Goal: Task Accomplishment & Management: Complete application form

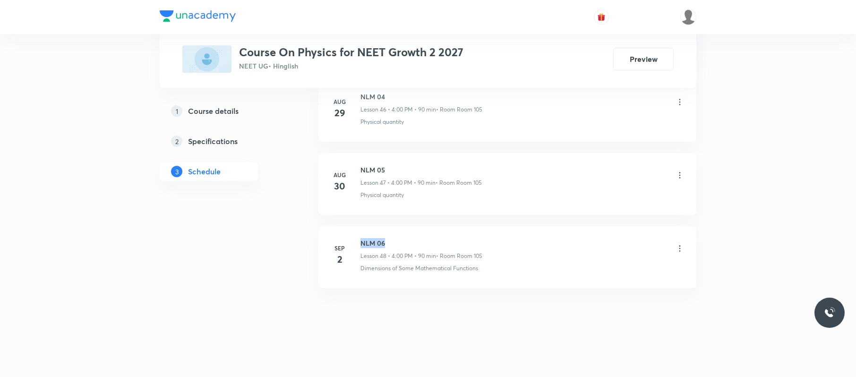
drag, startPoint x: 420, startPoint y: 231, endPoint x: 354, endPoint y: 228, distance: 66.3
click at [354, 229] on li "Sep 2 NLM 06 Lesson 48 • 4:00 PM • 90 min • Room Room 105 Dimensions of Some Ma…" at bounding box center [508, 257] width 378 height 62
copy h6 "NLM 06"
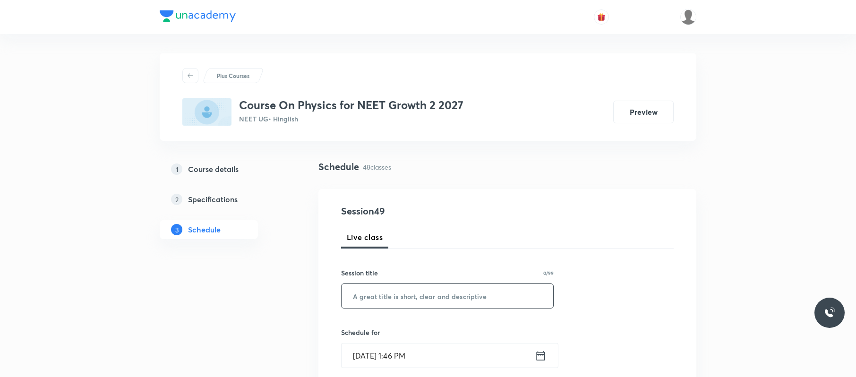
click at [412, 295] on input "text" at bounding box center [448, 296] width 212 height 24
paste input "NLM 06"
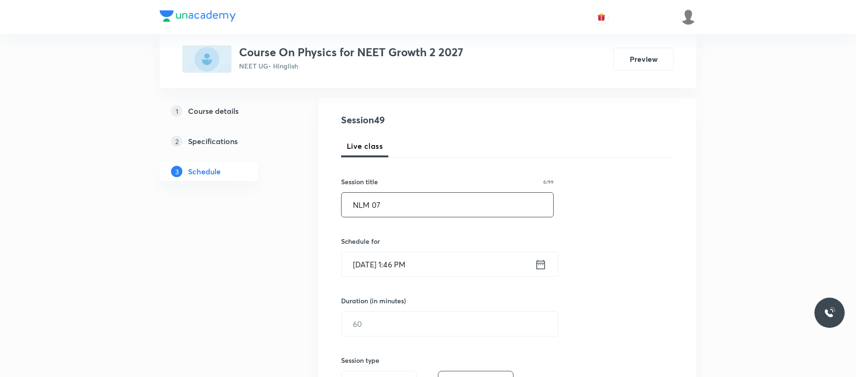
type input "NLM 07"
click at [452, 266] on input "Sep 3, 2025, 1:46 PM" at bounding box center [438, 264] width 193 height 24
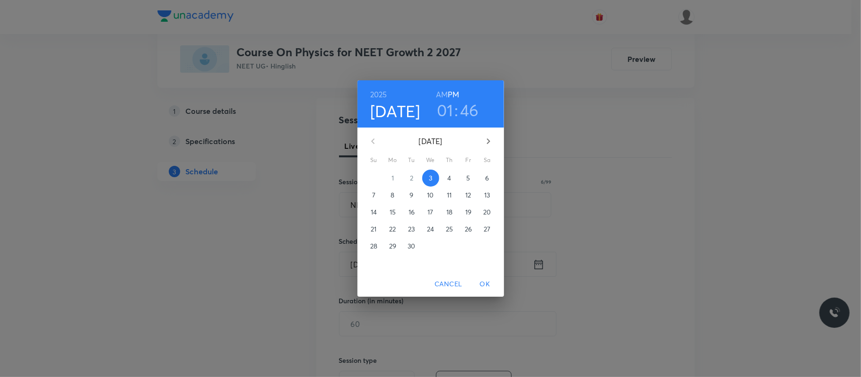
click at [445, 104] on h3 "01" at bounding box center [445, 110] width 17 height 20
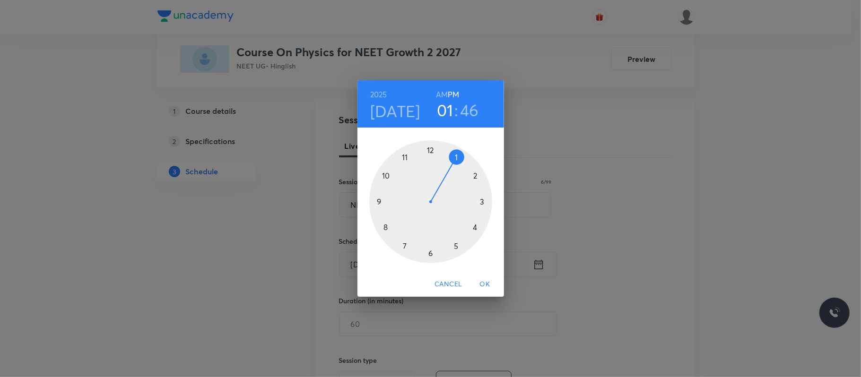
click at [475, 227] on div at bounding box center [430, 201] width 123 height 123
click at [431, 147] on div at bounding box center [430, 201] width 123 height 123
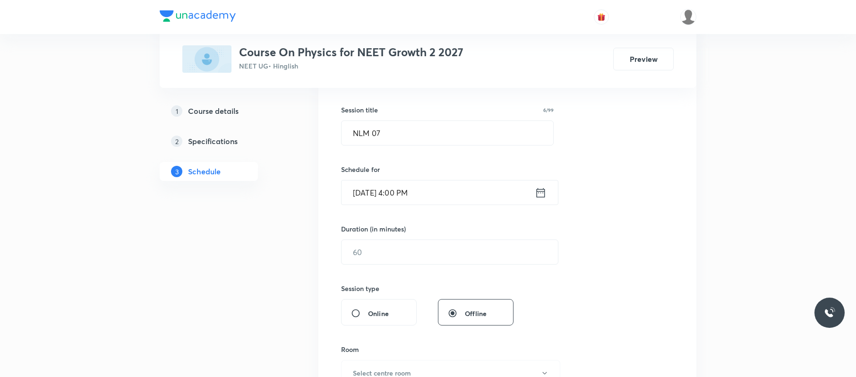
scroll to position [173, 0]
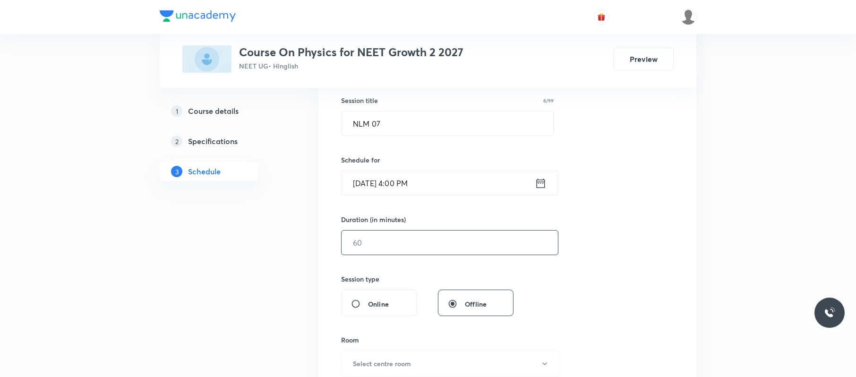
click at [405, 252] on input "text" at bounding box center [450, 243] width 216 height 24
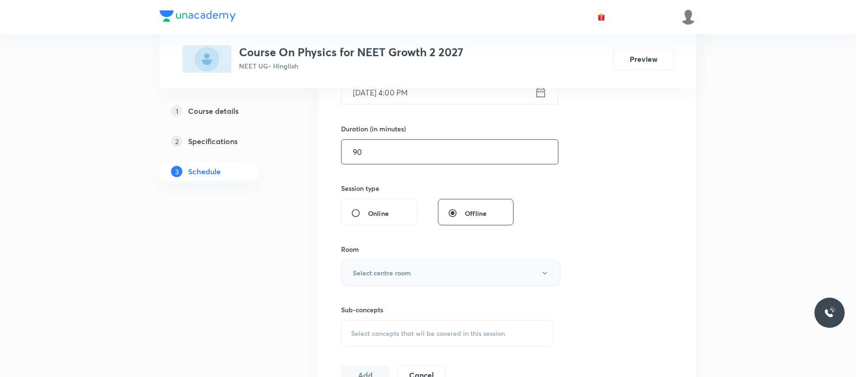
scroll to position [272, 0]
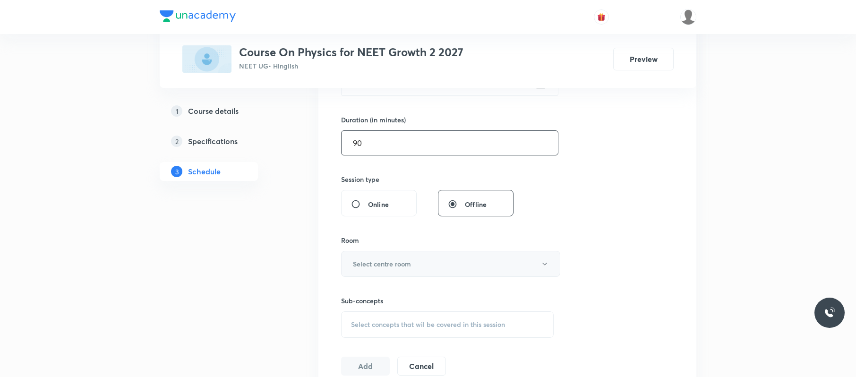
type input "90"
click at [441, 268] on button "Select centre room" at bounding box center [450, 264] width 219 height 26
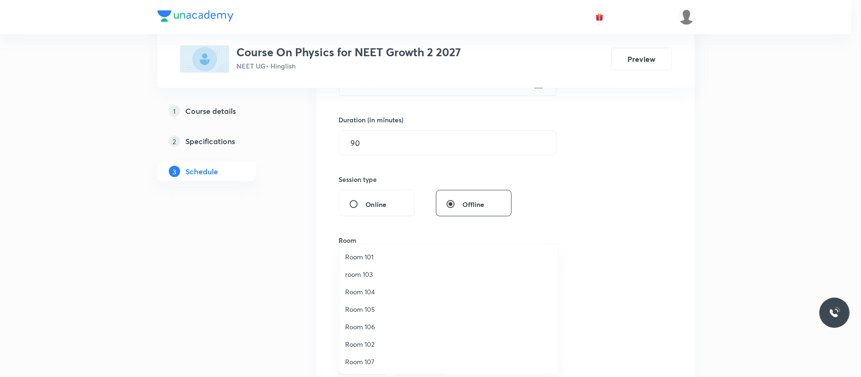
click at [386, 303] on li "Room 105" at bounding box center [448, 309] width 218 height 17
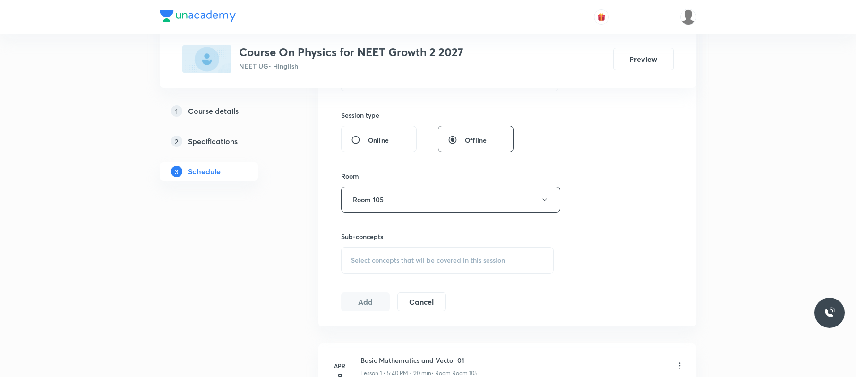
scroll to position [337, 0]
click at [406, 263] on span "Select concepts that wil be covered in this session" at bounding box center [428, 260] width 154 height 8
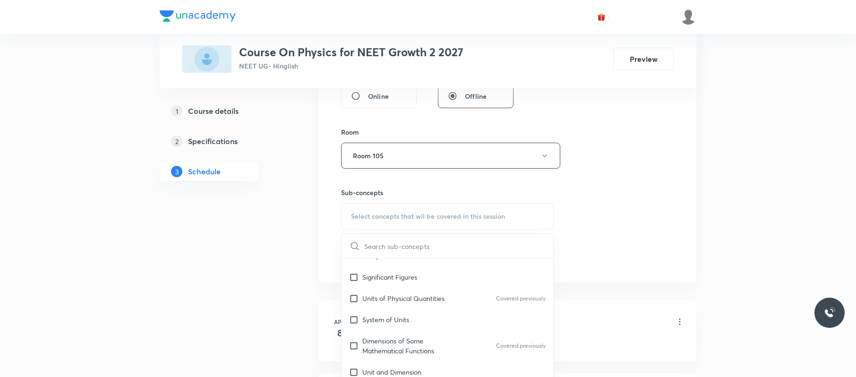
scroll to position [161, 0]
click at [435, 334] on div "Dimensions of Some Mathematical Functions Covered previously" at bounding box center [448, 345] width 212 height 31
checkbox input "true"
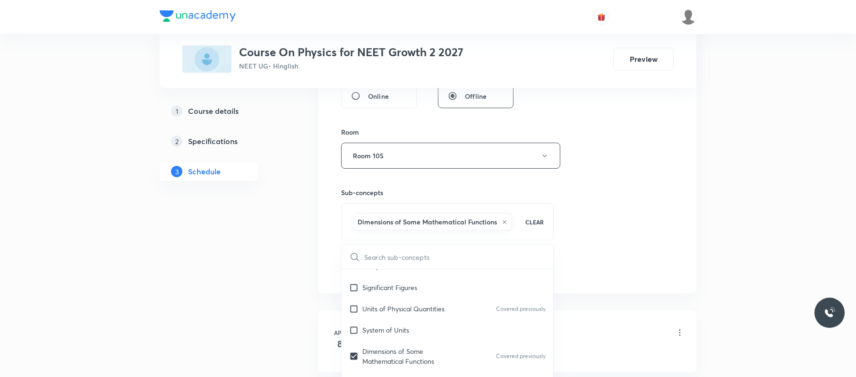
drag, startPoint x: 757, startPoint y: 201, endPoint x: 417, endPoint y: 252, distance: 344.1
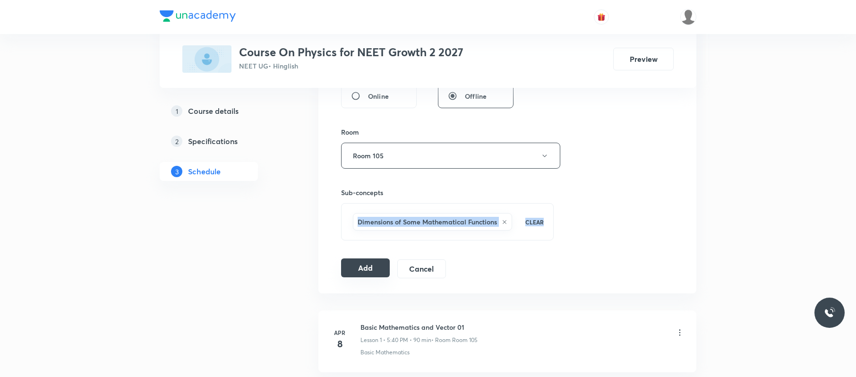
click at [370, 277] on button "Add" at bounding box center [365, 268] width 49 height 19
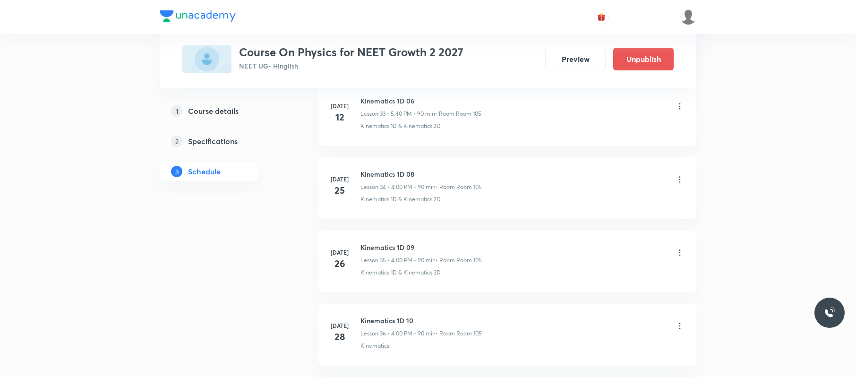
scroll to position [3552, 0]
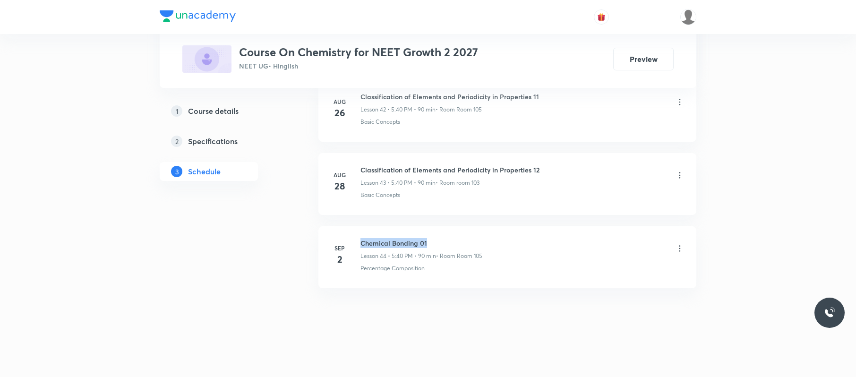
drag, startPoint x: 452, startPoint y: 237, endPoint x: 361, endPoint y: 235, distance: 91.2
click at [361, 235] on li "Sep 2 Chemical Bonding 01 Lesson 44 • 5:40 PM • 90 min • Room Room 105 Percenta…" at bounding box center [508, 257] width 378 height 62
copy h6 "Chemical Bonding 01"
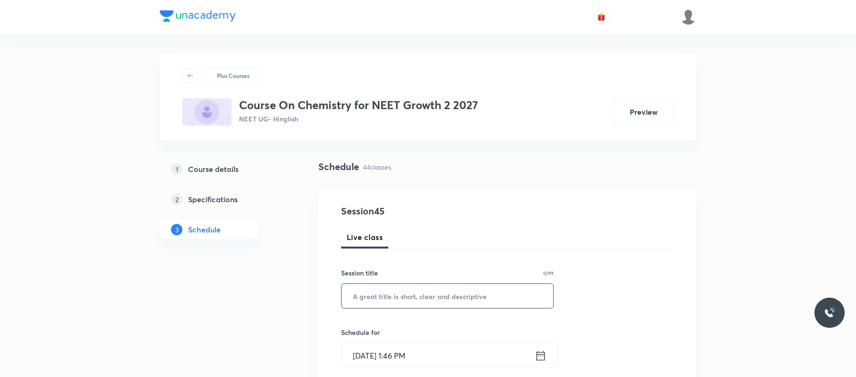
click at [492, 283] on input "text" at bounding box center [448, 296] width 212 height 24
paste input "Chemical Bonding 01"
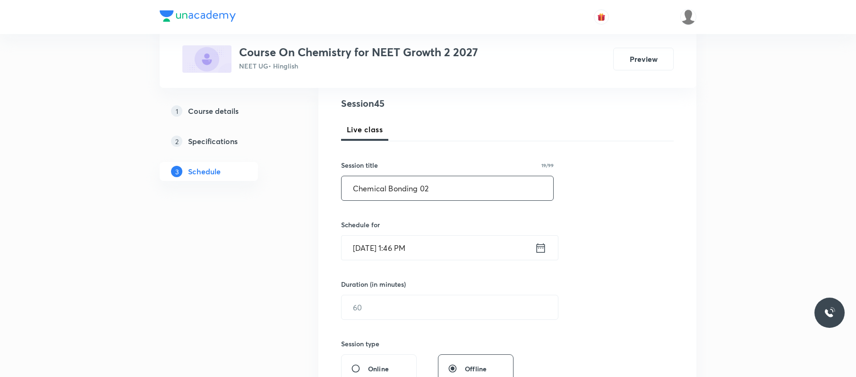
scroll to position [109, 0]
type input "Chemical Bonding 02"
click at [486, 253] on input "Sep 3, 2025, 1:46 PM" at bounding box center [438, 247] width 193 height 24
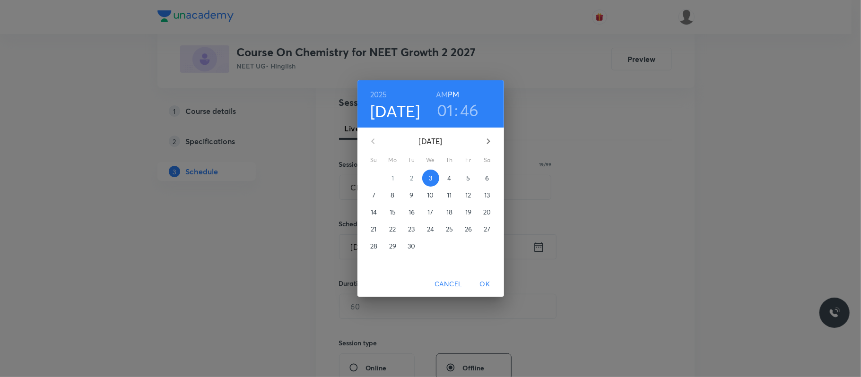
click at [450, 103] on h3 "01" at bounding box center [445, 110] width 17 height 20
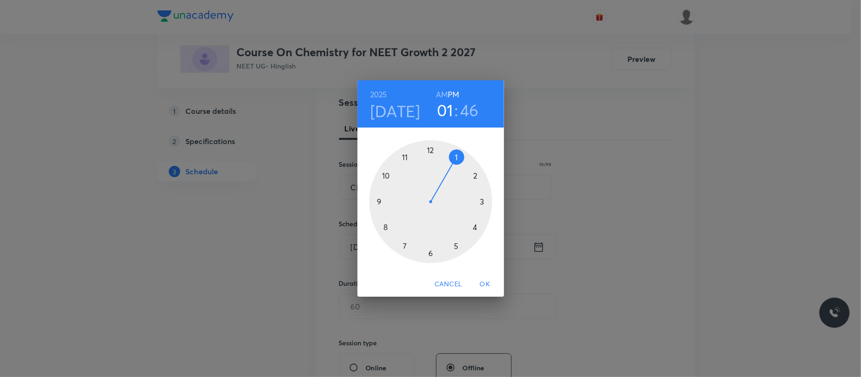
click at [456, 246] on div at bounding box center [430, 201] width 123 height 123
click at [388, 227] on div at bounding box center [430, 201] width 123 height 123
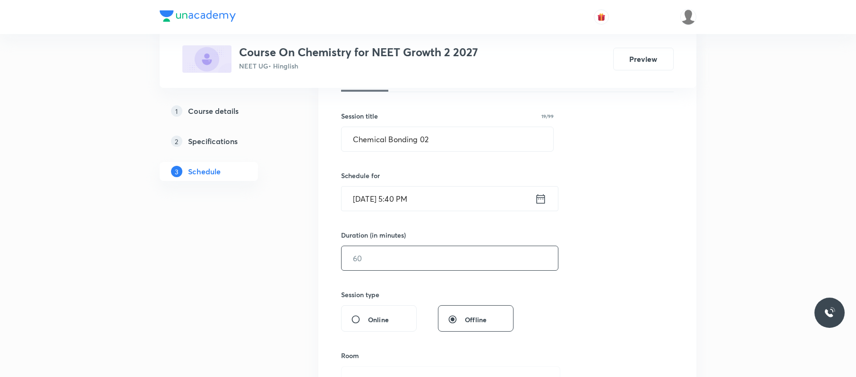
scroll to position [159, 0]
click at [392, 252] on input "text" at bounding box center [450, 256] width 216 height 24
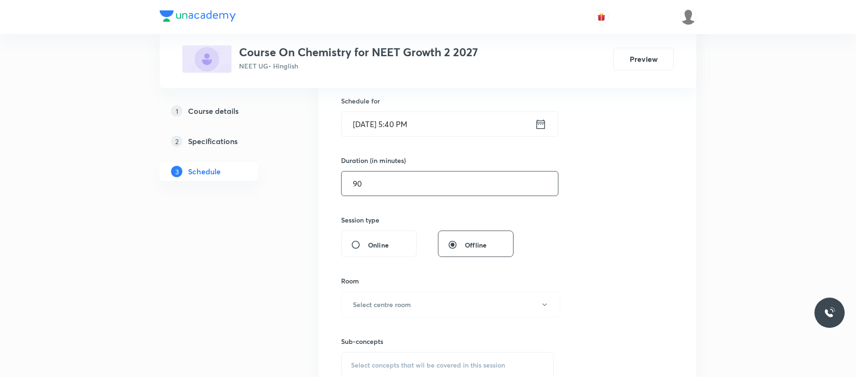
scroll to position [233, 0]
type input "90"
click at [379, 283] on h6 "Select centre room" at bounding box center [382, 303] width 58 height 10
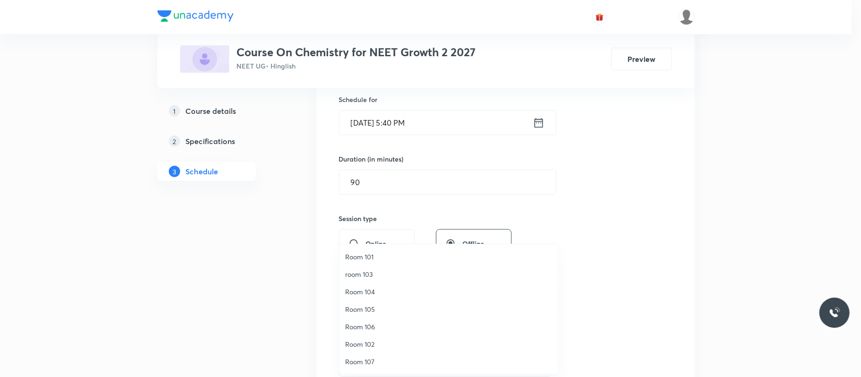
click at [374, 283] on span "Room 105" at bounding box center [448, 309] width 207 height 10
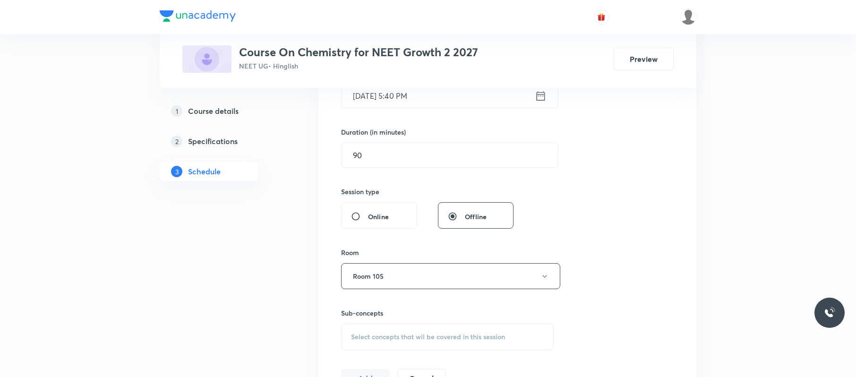
click at [426, 283] on div "Select concepts that wil be covered in this session" at bounding box center [447, 337] width 213 height 26
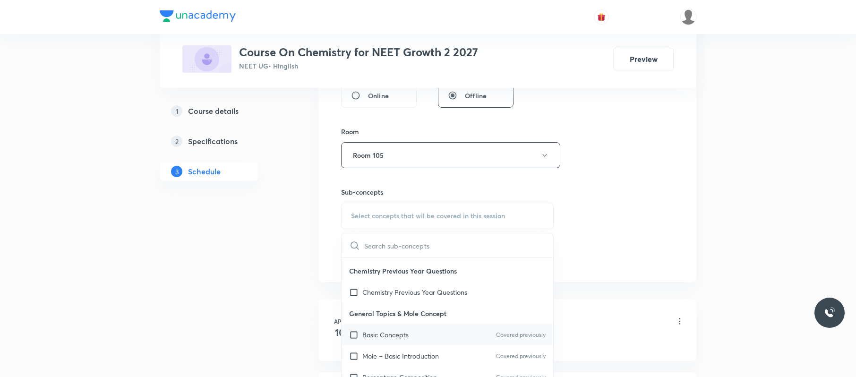
scroll to position [62, 0]
click at [417, 283] on div "Basic Concepts Covered previously" at bounding box center [448, 333] width 212 height 21
click at [640, 244] on div "Session 45 Live class Session title 19/99 Chemical Bonding 02 ​ Schedule for Se…" at bounding box center [507, 45] width 333 height 444
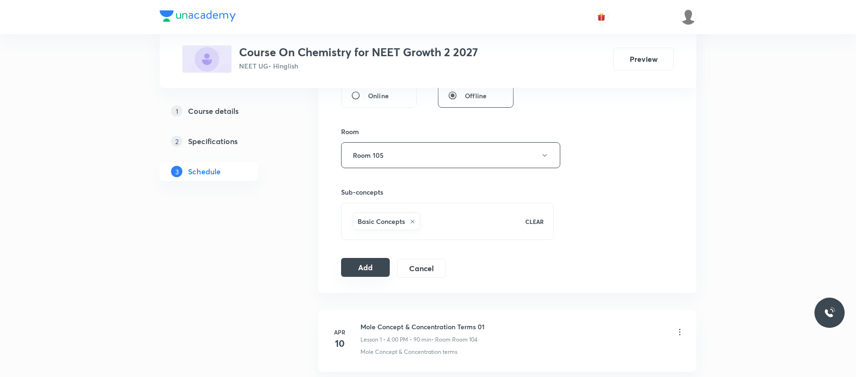
click at [370, 273] on button "Add" at bounding box center [365, 267] width 49 height 19
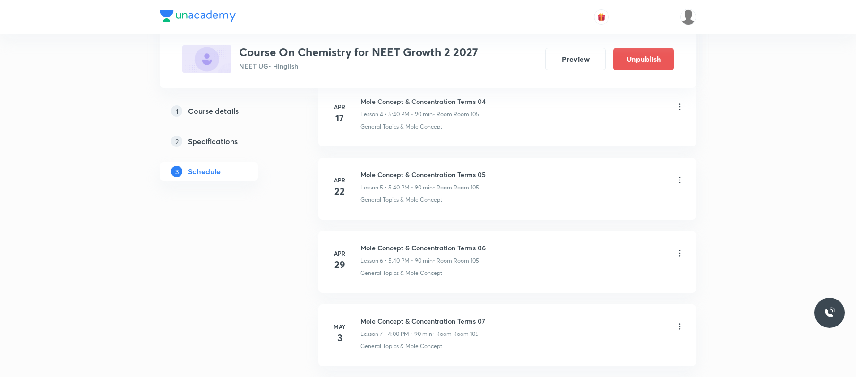
scroll to position [3257, 0]
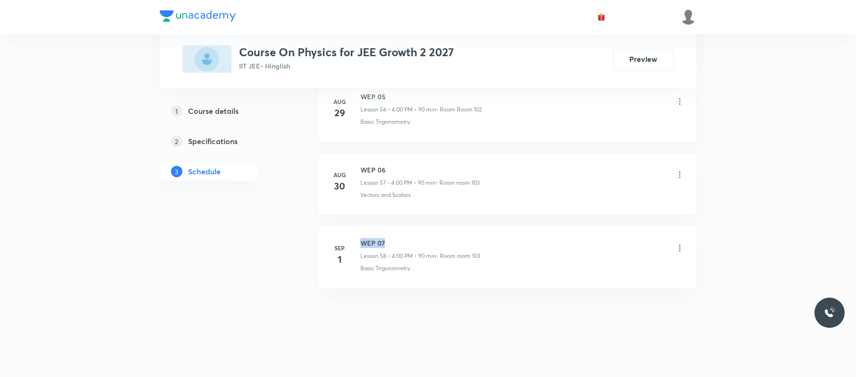
drag, startPoint x: 402, startPoint y: 225, endPoint x: 354, endPoint y: 225, distance: 47.7
copy h6 "WEP 07"
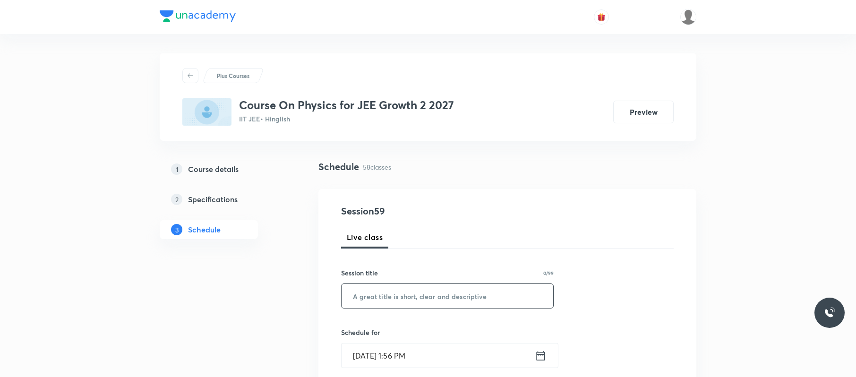
click at [426, 298] on input "text" at bounding box center [448, 296] width 212 height 24
paste input "WEP 07"
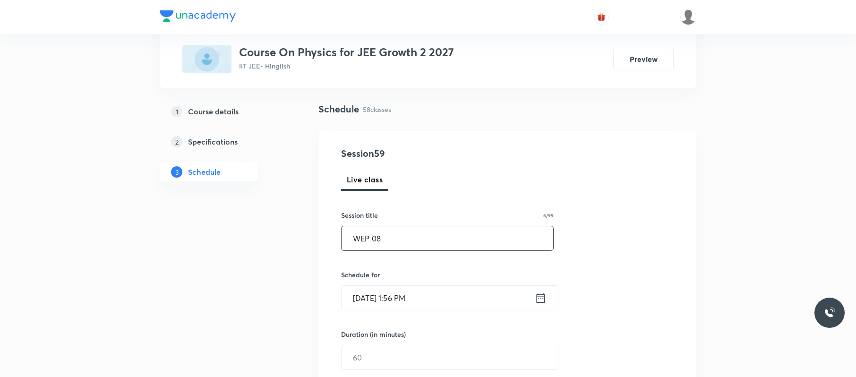
scroll to position [59, 0]
type input "WEP 08"
click at [432, 304] on input "[DATE] 1:56 PM" at bounding box center [438, 297] width 193 height 24
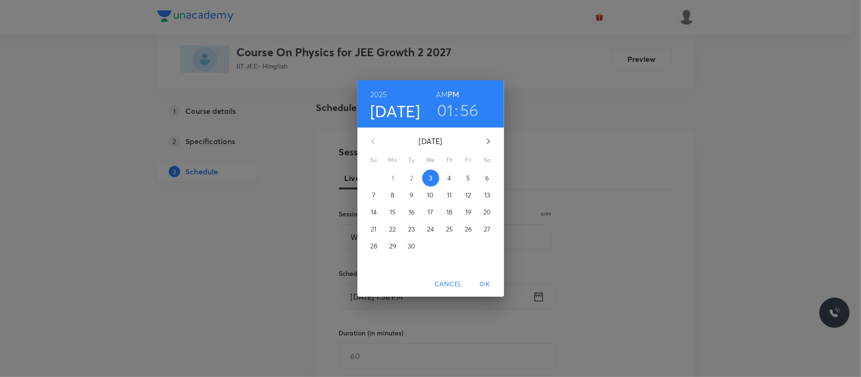
click at [441, 107] on h3 "01" at bounding box center [445, 110] width 17 height 20
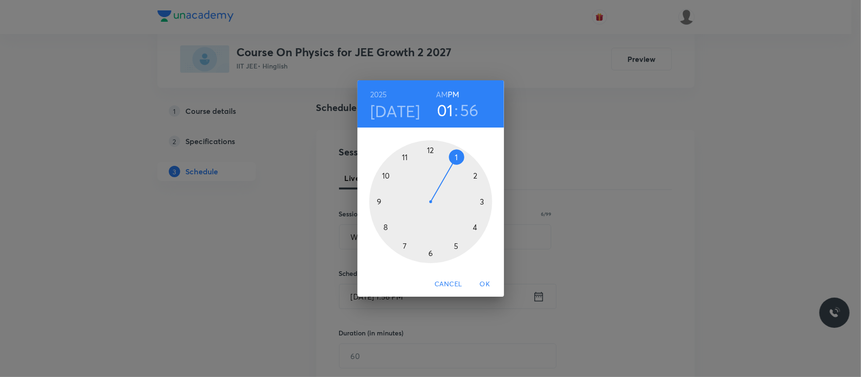
click at [472, 225] on div at bounding box center [430, 201] width 123 height 123
click at [430, 147] on div at bounding box center [430, 201] width 123 height 123
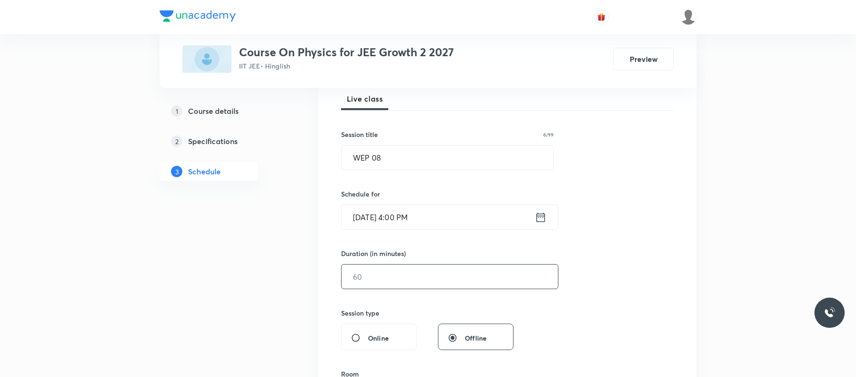
scroll to position [139, 0]
click at [409, 271] on input "text" at bounding box center [450, 276] width 216 height 24
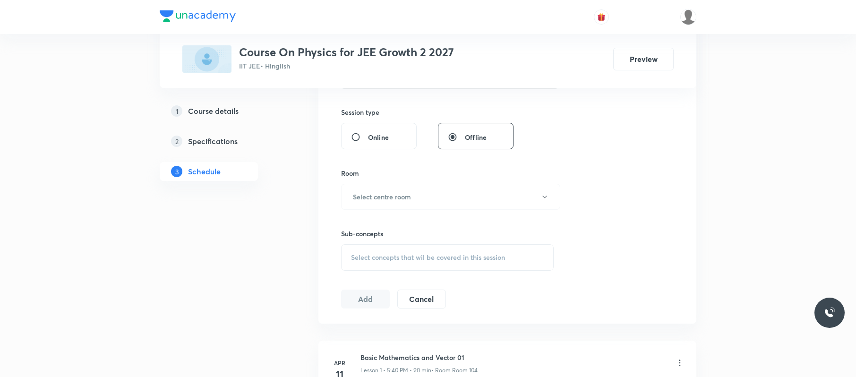
scroll to position [341, 0]
type input "90"
click at [428, 188] on button "Select centre room" at bounding box center [450, 195] width 219 height 26
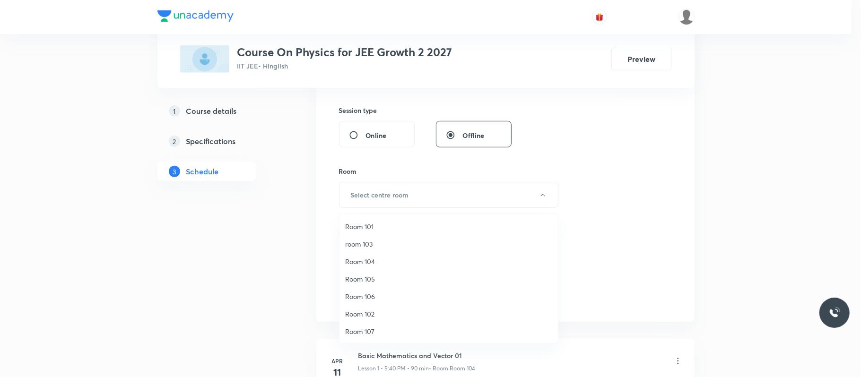
click at [386, 294] on span "Room 106" at bounding box center [448, 297] width 207 height 10
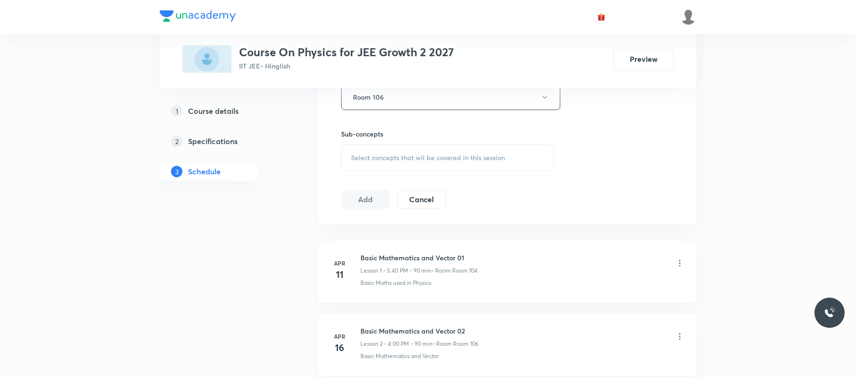
scroll to position [440, 0]
click at [431, 151] on div "Select concepts that wil be covered in this session" at bounding box center [447, 157] width 213 height 26
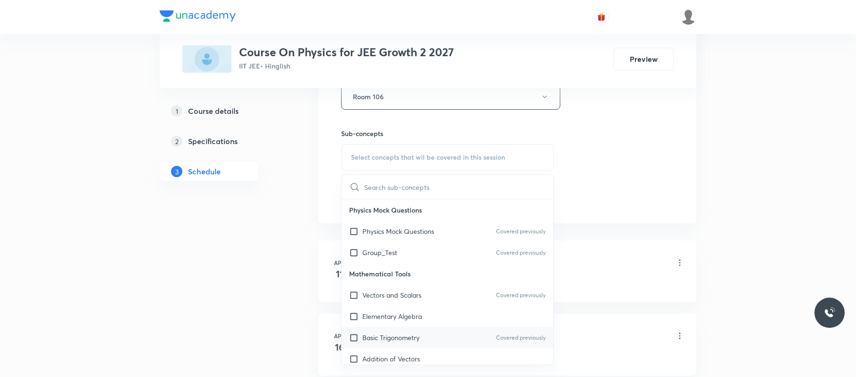
click at [393, 331] on div "Basic Trigonometry Covered previously" at bounding box center [448, 337] width 212 height 21
checkbox input "true"
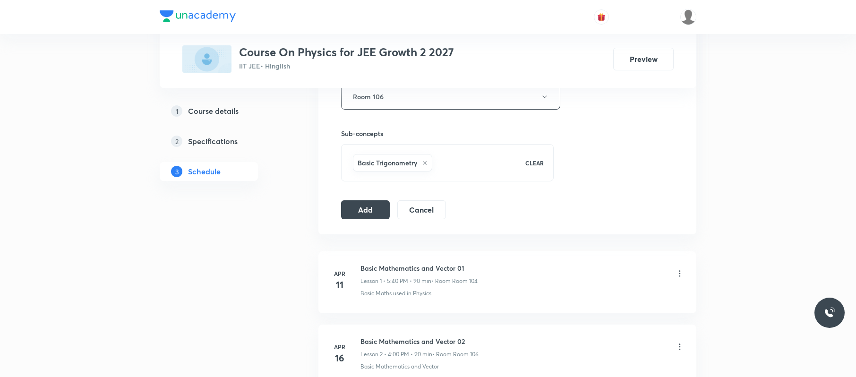
drag, startPoint x: 363, startPoint y: 203, endPoint x: 383, endPoint y: 184, distance: 27.4
click at [365, 203] on button "Add" at bounding box center [365, 209] width 49 height 19
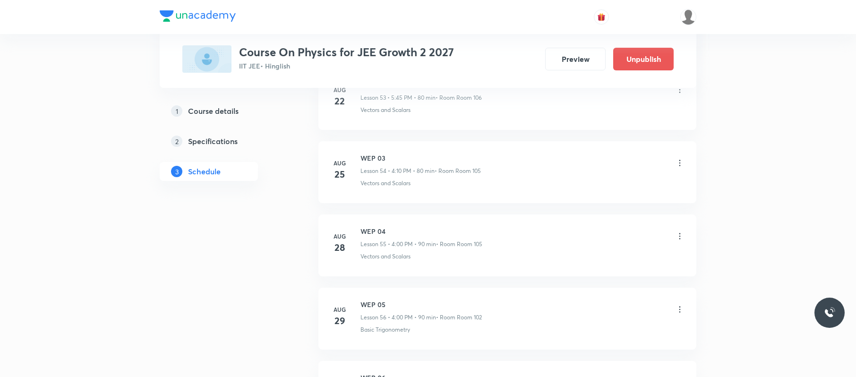
scroll to position [4287, 0]
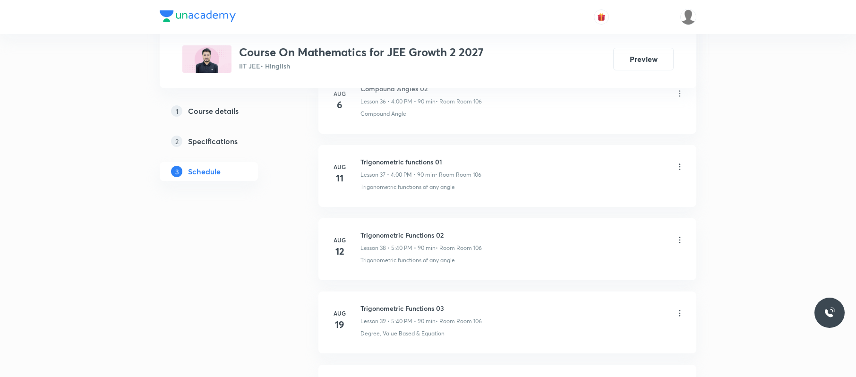
scroll to position [3546, 0]
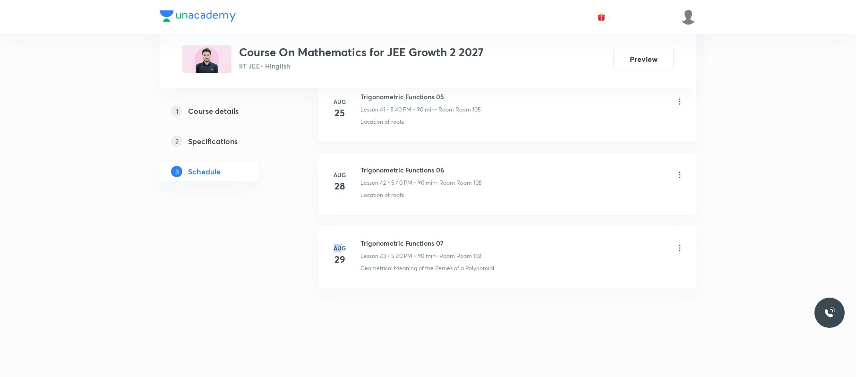
click at [481, 241] on h6 "Trigonometric Functions 07" at bounding box center [421, 243] width 121 height 10
drag, startPoint x: 470, startPoint y: 240, endPoint x: 366, endPoint y: 240, distance: 104.0
click at [367, 240] on h6 "Trigonometric Functions 07" at bounding box center [421, 243] width 121 height 10
click at [358, 240] on div "[DATE] Trigonometric Functions 07 Lesson 43 • 5:40 PM • 90 min • Room Room 102 …" at bounding box center [507, 255] width 354 height 35
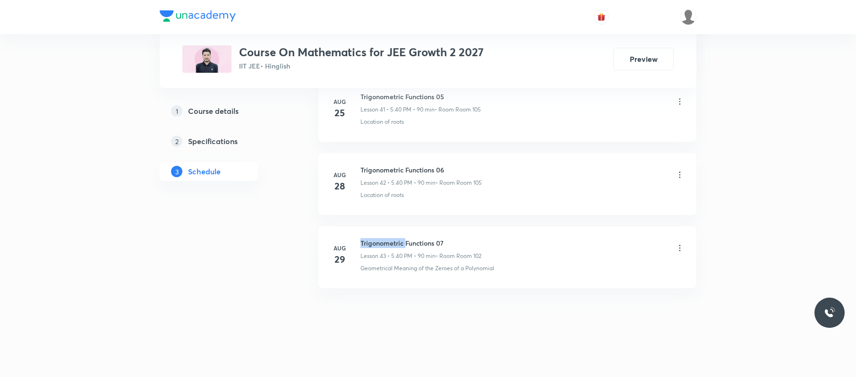
click at [358, 240] on div "[DATE] Trigonometric Functions 07 Lesson 43 • 5:40 PM • 90 min • Room Room 102 …" at bounding box center [507, 255] width 354 height 35
click at [358, 237] on li "[DATE] Trigonometric Functions 07 Lesson 43 • 5:40 PM • 90 min • Room Room 102 …" at bounding box center [508, 257] width 378 height 62
click at [492, 233] on li "Aug 29 Trigonometric Functions 07 Lesson 43 • 5:40 PM • 90 min • Room Room 102 …" at bounding box center [508, 257] width 378 height 62
drag, startPoint x: 467, startPoint y: 228, endPoint x: 355, endPoint y: 228, distance: 111.5
click at [356, 228] on li "Aug 29 Trigonometric Functions 07 Lesson 43 • 5:40 PM • 90 min • Room Room 102 …" at bounding box center [508, 257] width 378 height 62
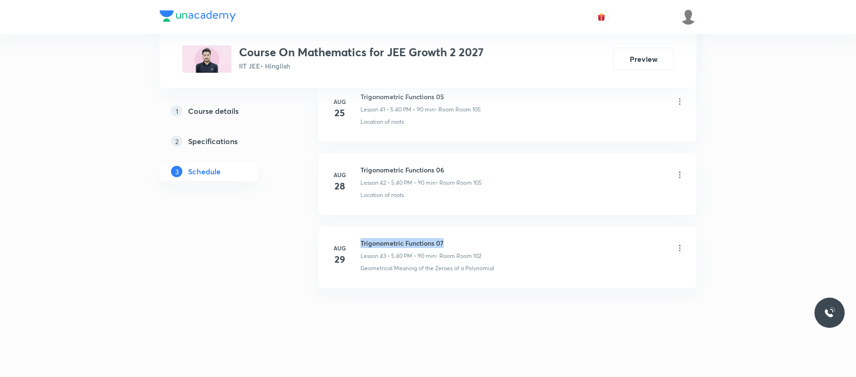
copy h6 "Trigonometric Functions 07"
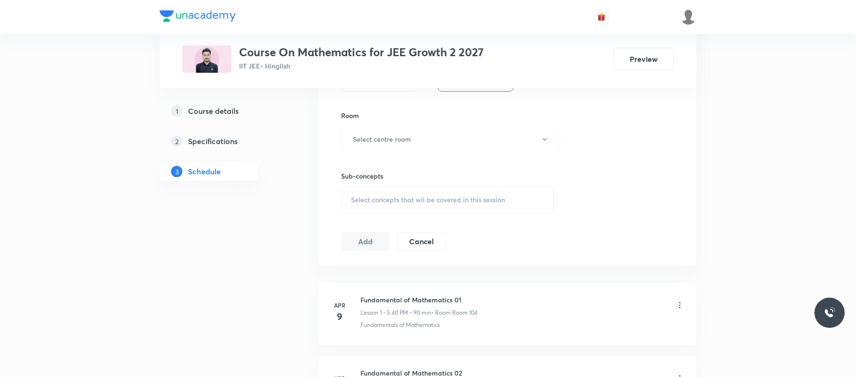
scroll to position [0, 0]
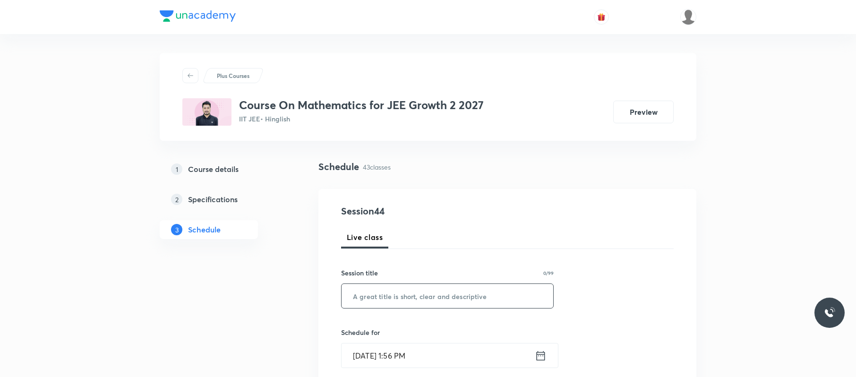
click at [438, 302] on input "text" at bounding box center [448, 296] width 212 height 24
paste input "Trigonometric Functions 07"
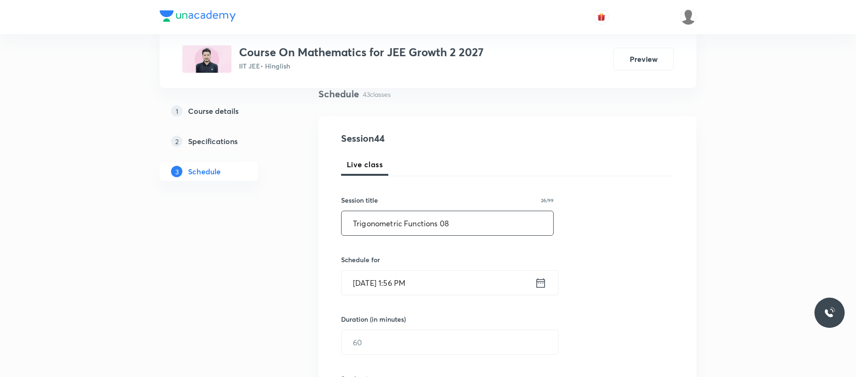
scroll to position [74, 0]
type input "Trigonometric Functions 08"
click at [451, 292] on input "Sep 3, 2025, 1:56 PM" at bounding box center [438, 282] width 193 height 24
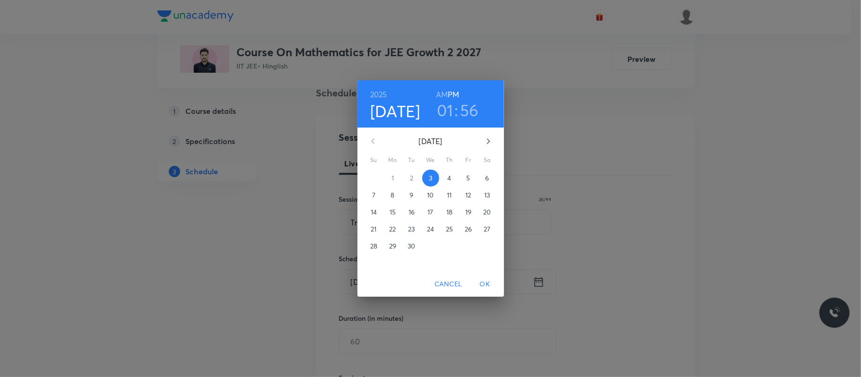
click at [448, 104] on h3 "01" at bounding box center [445, 110] width 17 height 20
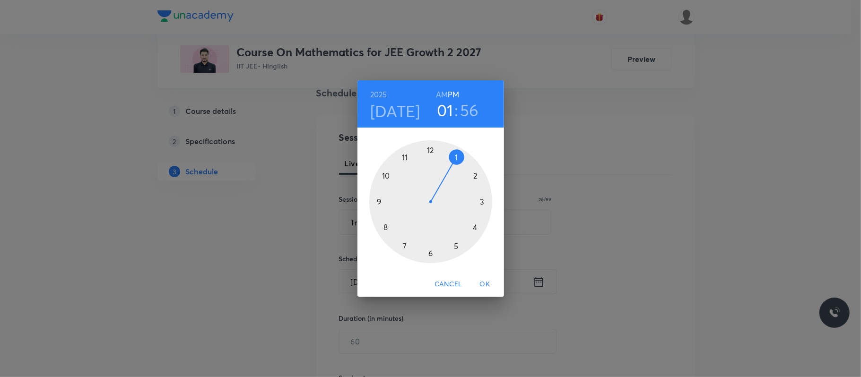
click at [456, 244] on div at bounding box center [430, 201] width 123 height 123
click at [386, 230] on div at bounding box center [430, 201] width 123 height 123
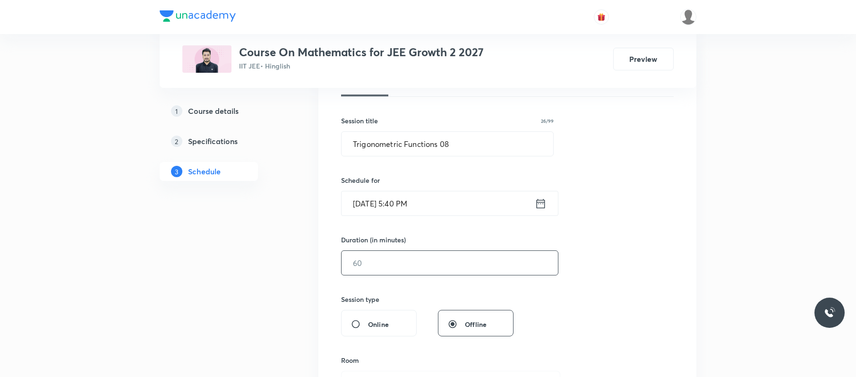
scroll to position [153, 0]
click at [384, 273] on input "text" at bounding box center [450, 262] width 216 height 24
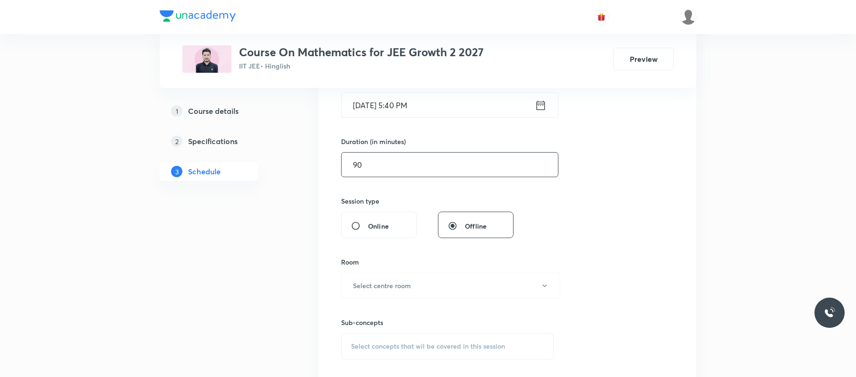
scroll to position [252, 0]
type input "90"
click at [384, 271] on div "Room Select centre room" at bounding box center [447, 277] width 213 height 42
click at [396, 284] on h6 "Select centre room" at bounding box center [382, 284] width 58 height 10
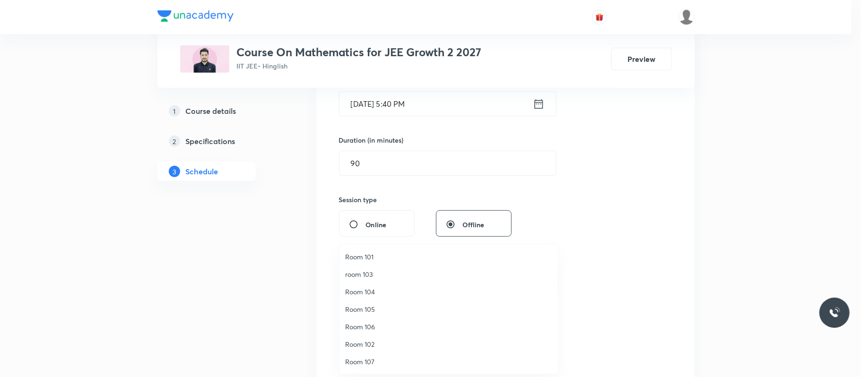
click at [378, 320] on li "Room 106" at bounding box center [448, 326] width 218 height 17
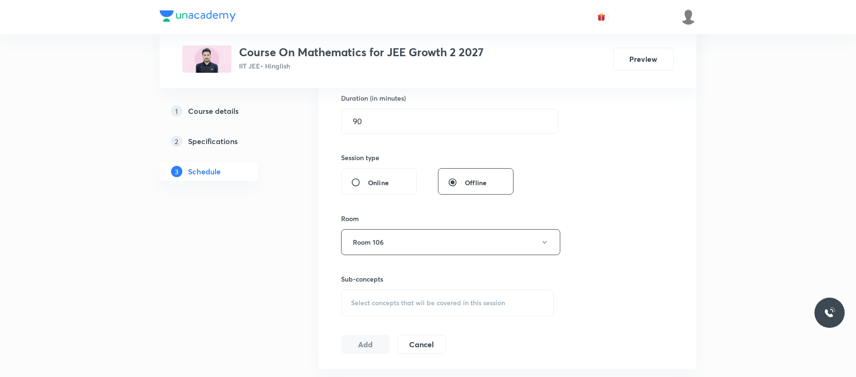
scroll to position [295, 0]
click at [399, 288] on div "Sub-concepts Select concepts that wil be covered in this session" at bounding box center [447, 294] width 213 height 42
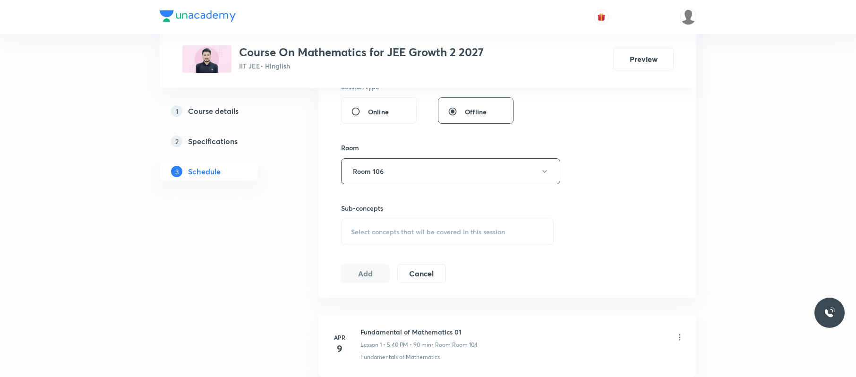
scroll to position [365, 0]
click at [449, 242] on div "Select concepts that wil be covered in this session" at bounding box center [447, 231] width 213 height 26
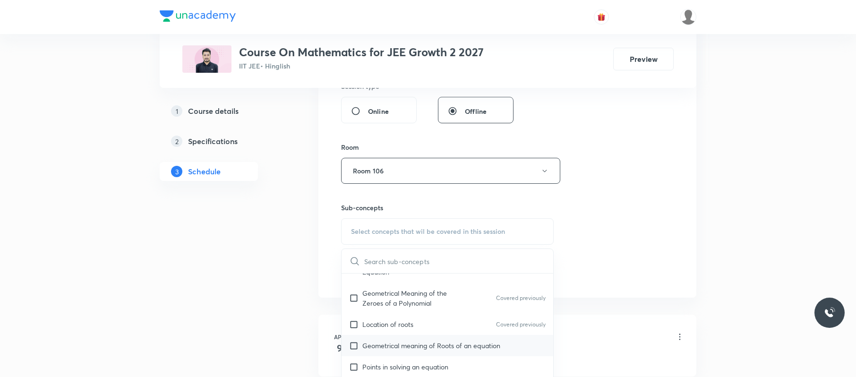
scroll to position [129, 0]
click at [418, 347] on p "Geometrical meaning of Roots of an equation" at bounding box center [432, 345] width 138 height 10
checkbox input "true"
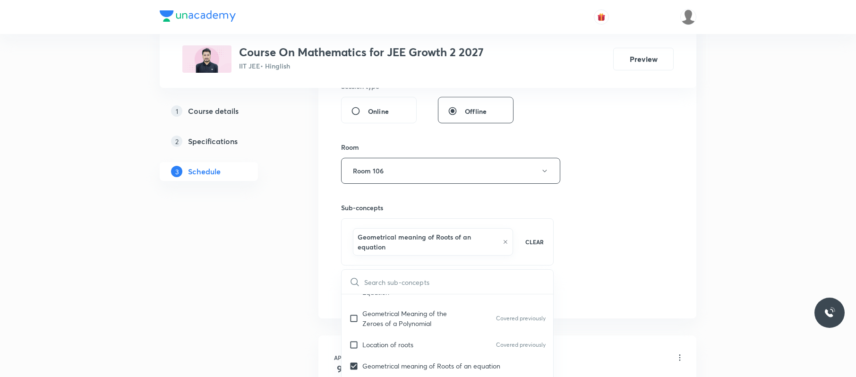
drag, startPoint x: 662, startPoint y: 217, endPoint x: 420, endPoint y: 274, distance: 249.0
click at [660, 217] on div "Session 44 Live class Session title 26/99 Trigonometric Functions 08 ​ Schedule…" at bounding box center [507, 71] width 333 height 465
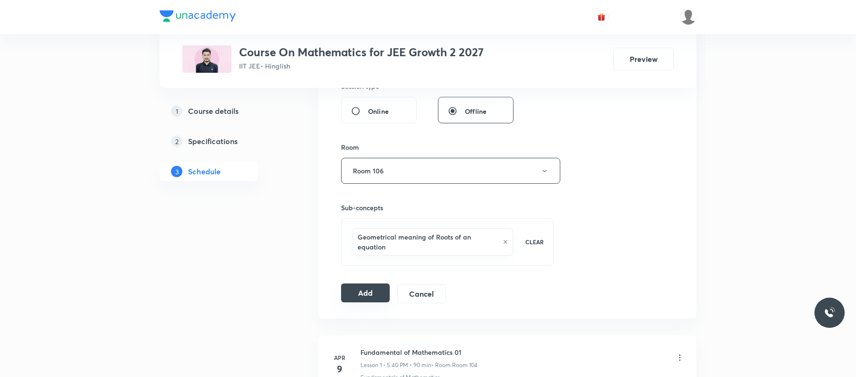
click at [381, 288] on button "Add" at bounding box center [365, 293] width 49 height 19
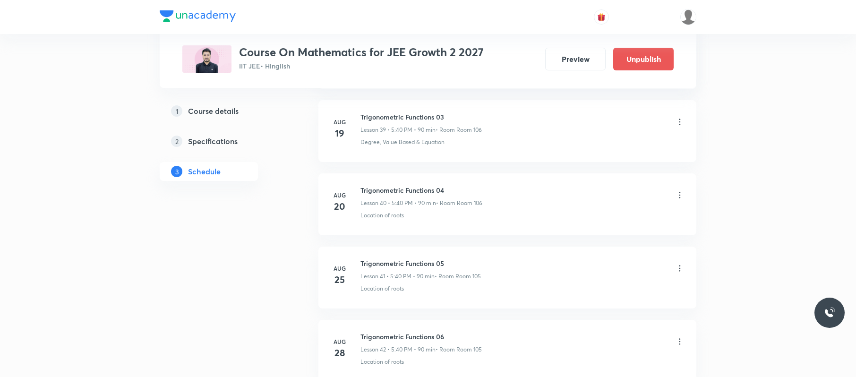
scroll to position [3184, 0]
